Goal: Task Accomplishment & Management: Manage account settings

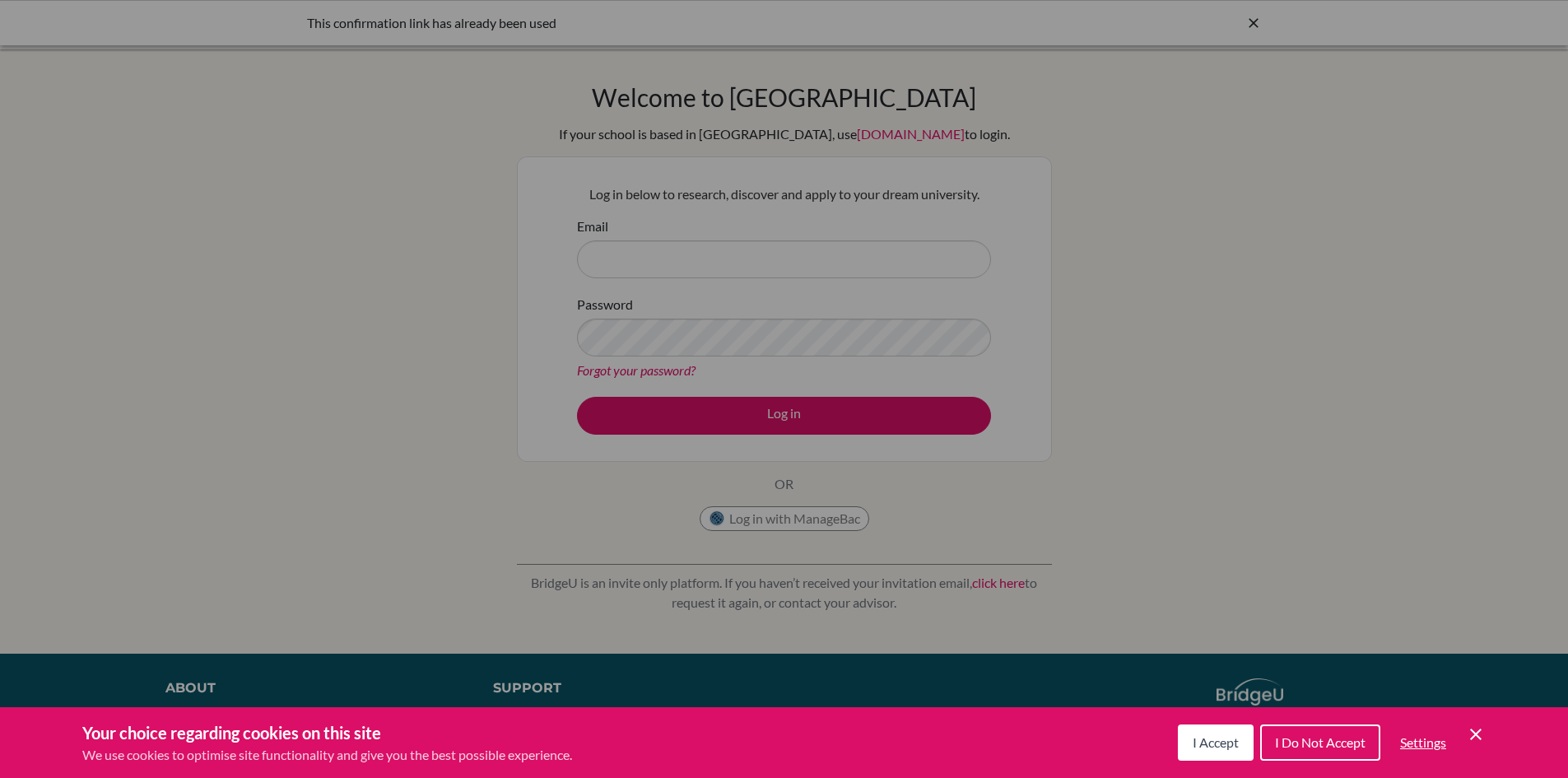
click at [1220, 743] on span "I Accept" at bounding box center [1216, 742] width 46 height 15
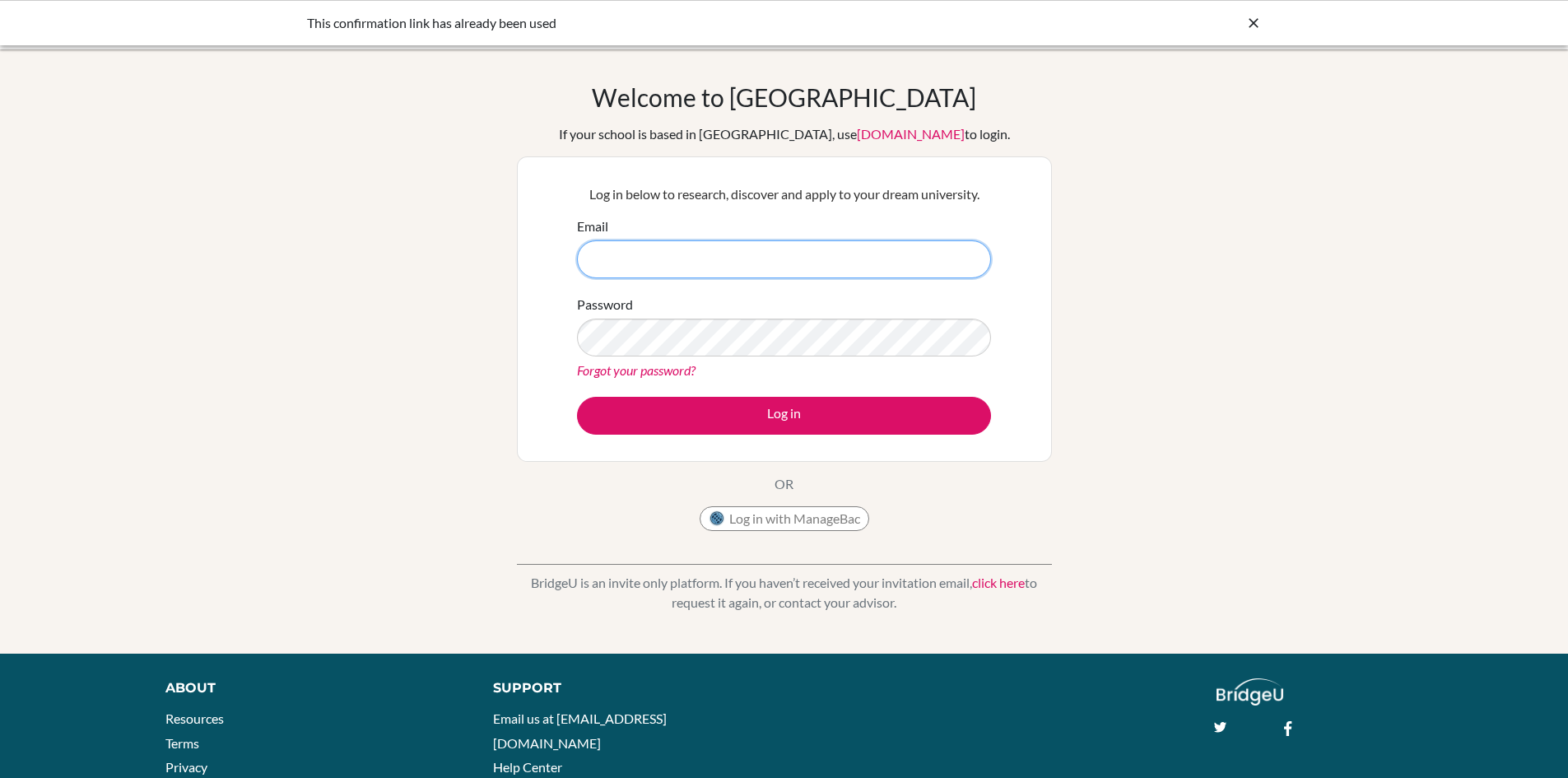
click at [660, 275] on input "Email" at bounding box center [784, 259] width 414 height 38
type input "[PERSON_NAME][EMAIL_ADDRESS][PERSON_NAME][DOMAIN_NAME]"
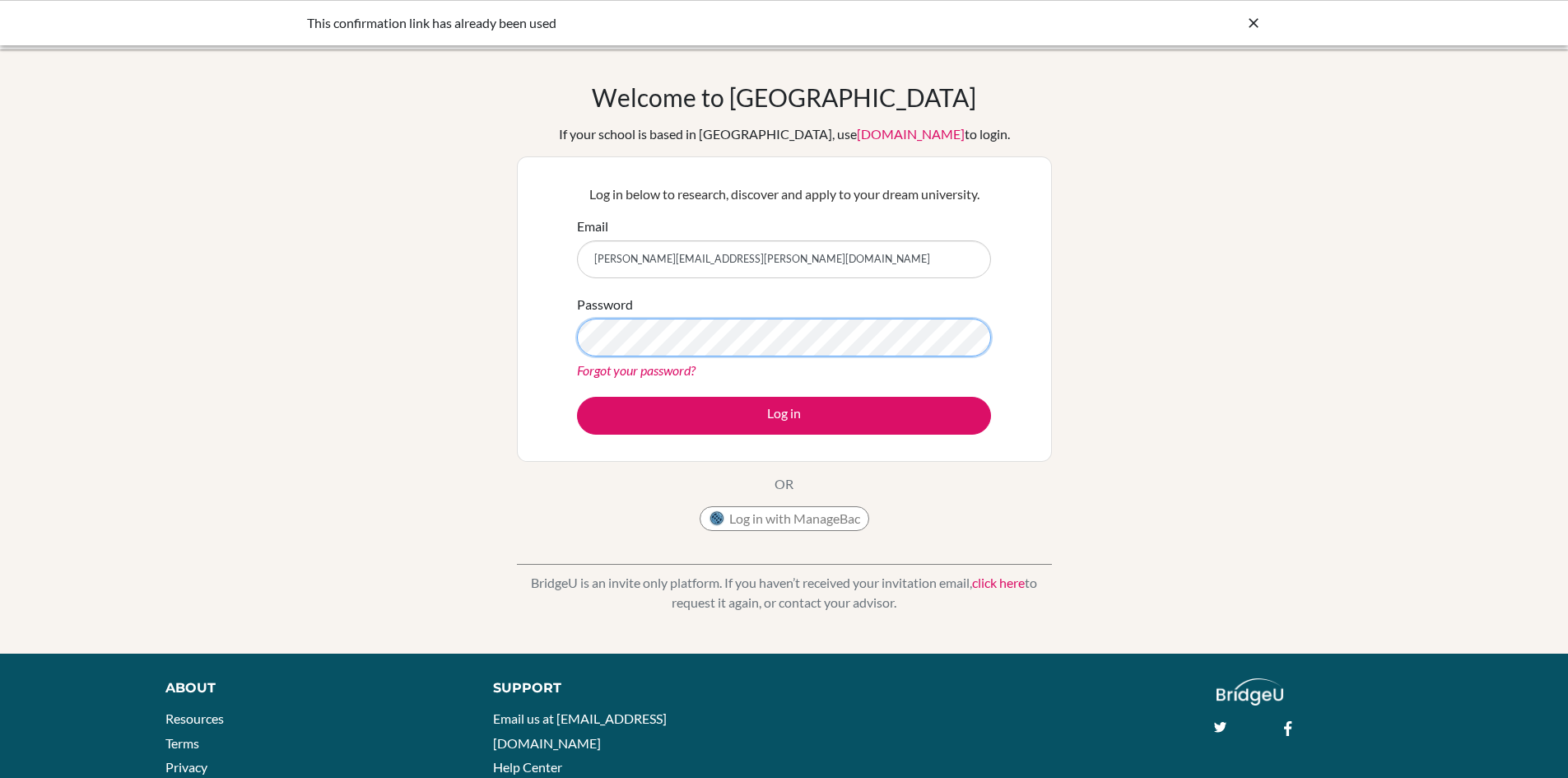
click at [577, 397] on button "Log in" at bounding box center [784, 416] width 414 height 38
click at [863, 438] on div "Log in below to research, discover and apply to your dream university. Email ma…" at bounding box center [784, 309] width 434 height 271
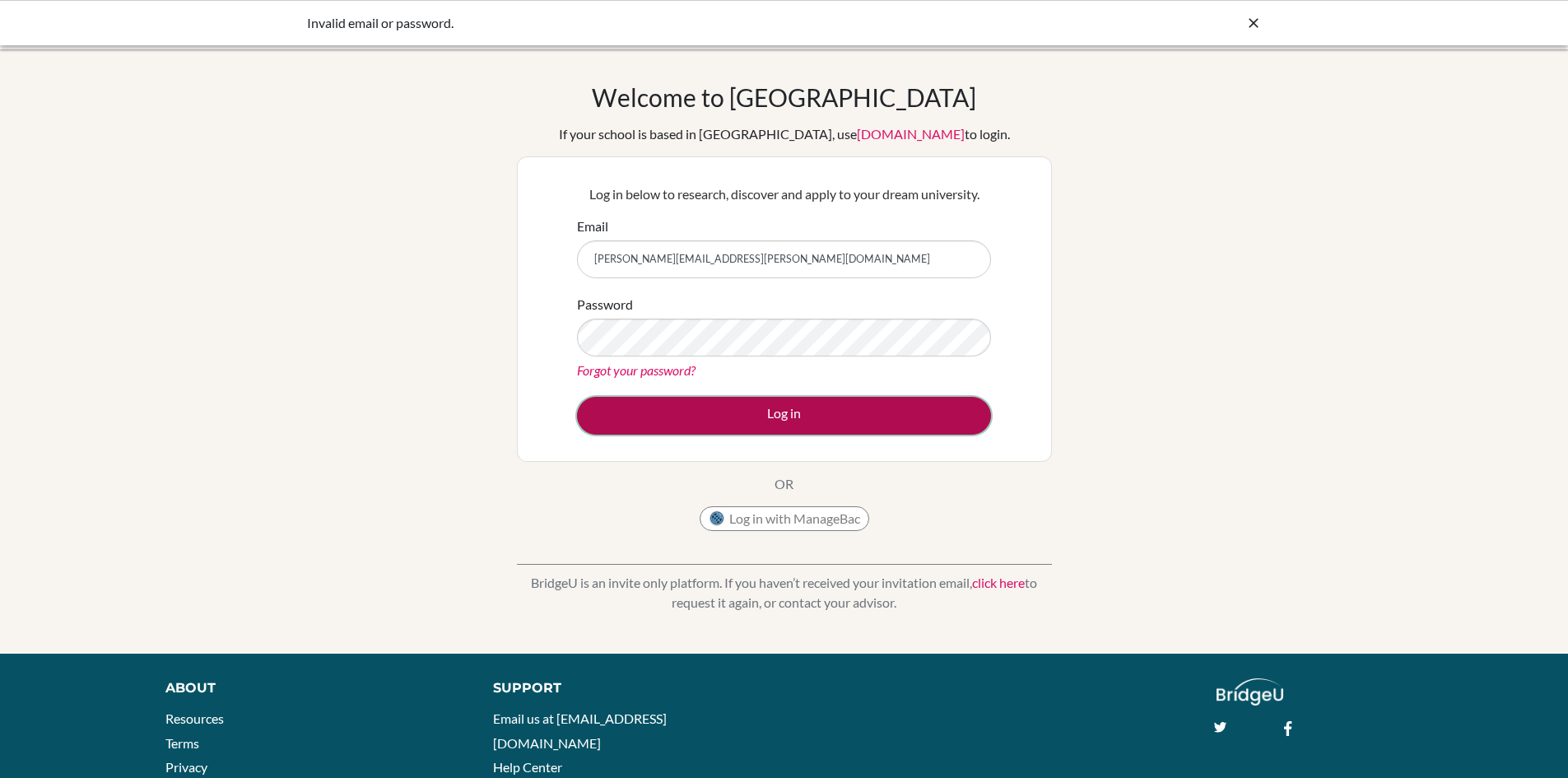
click at [864, 426] on button "Log in" at bounding box center [784, 416] width 414 height 38
